Goal: Information Seeking & Learning: Learn about a topic

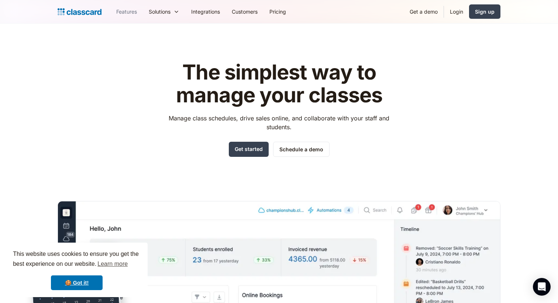
click at [126, 10] on link "Features" at bounding box center [126, 11] width 32 height 17
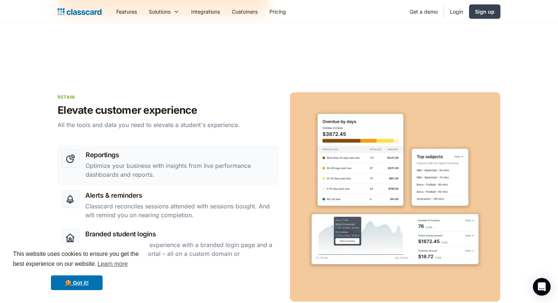
scroll to position [1147, 0]
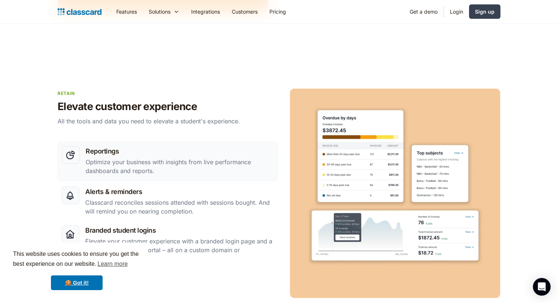
drag, startPoint x: 0, startPoint y: 0, endPoint x: 227, endPoint y: 95, distance: 245.9
click at [227, 95] on p "retain" at bounding box center [167, 93] width 218 height 7
